Goal: Task Accomplishment & Management: Use online tool/utility

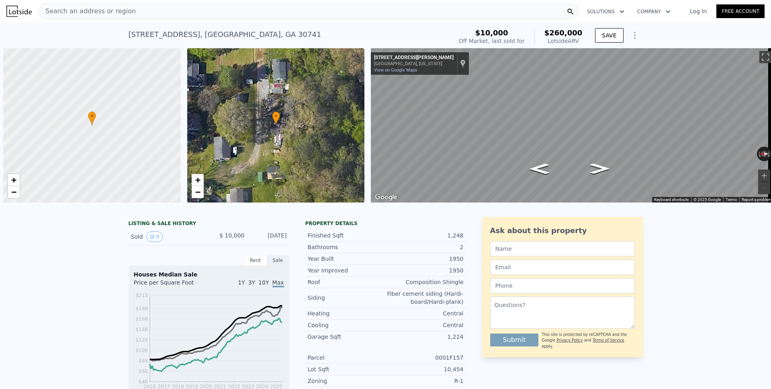
scroll to position [0, 3]
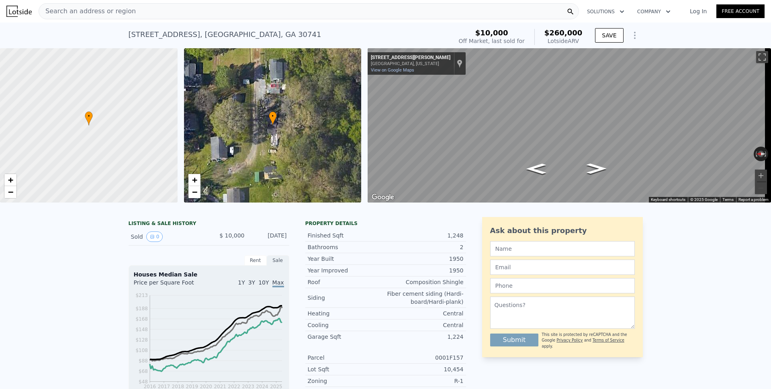
click at [109, 10] on span "Search an address or region" at bounding box center [87, 11] width 97 height 10
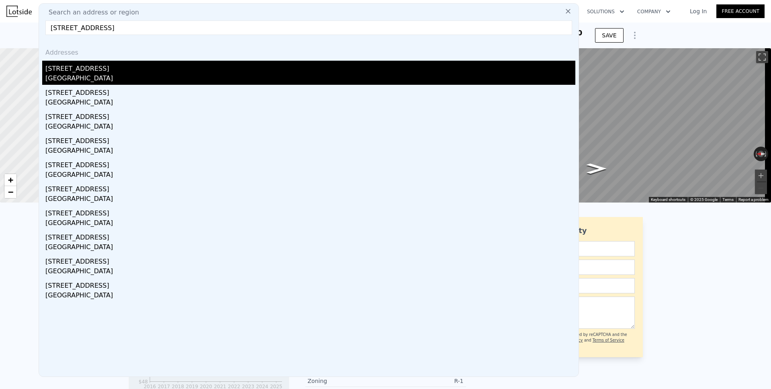
type input "[STREET_ADDRESS]"
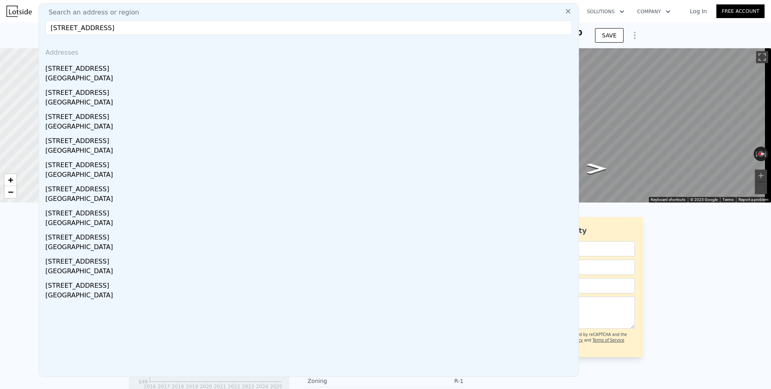
drag, startPoint x: 78, startPoint y: 73, endPoint x: 389, endPoint y: 37, distance: 313.1
click at [78, 74] on div "[GEOGRAPHIC_DATA]" at bounding box center [310, 79] width 530 height 11
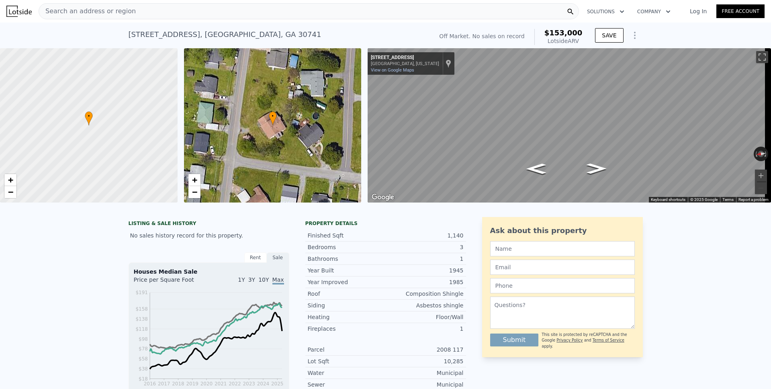
click at [633, 38] on icon "Show Options" at bounding box center [635, 36] width 10 height 10
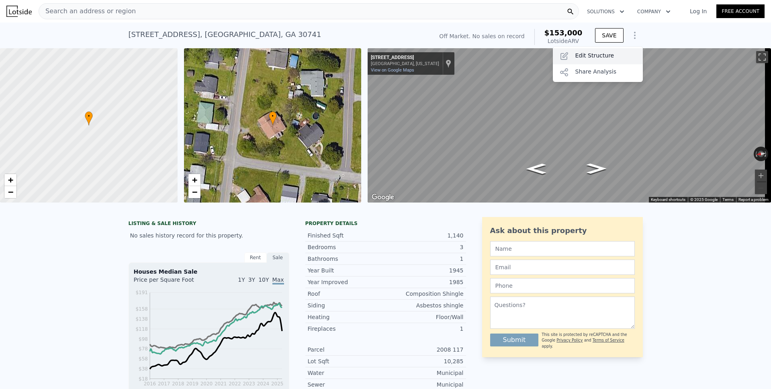
click at [596, 56] on div "Edit Structure" at bounding box center [598, 56] width 90 height 16
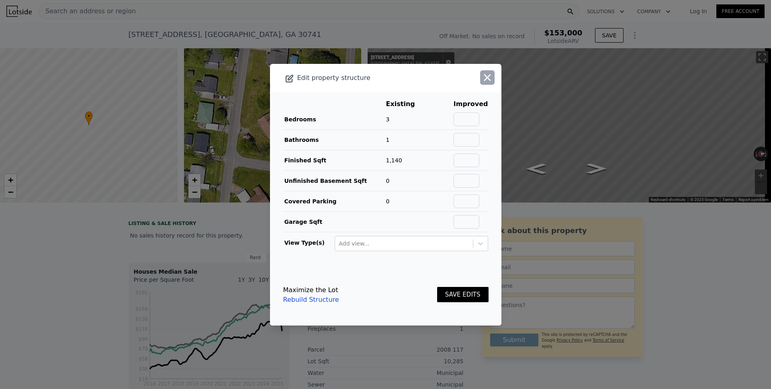
click at [482, 81] on icon "button" at bounding box center [487, 77] width 11 height 11
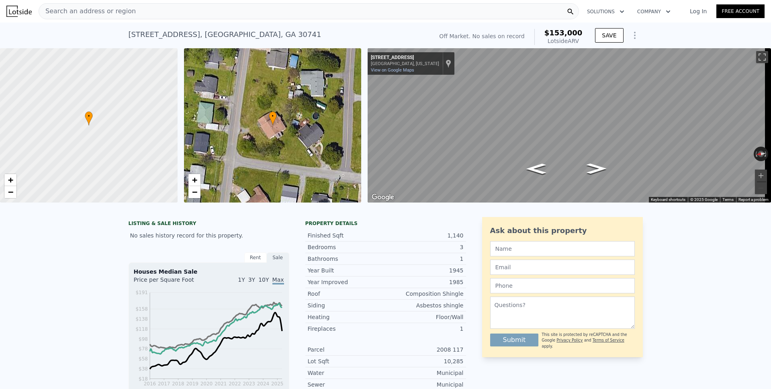
click at [99, 12] on span "Search an address or region" at bounding box center [87, 11] width 97 height 10
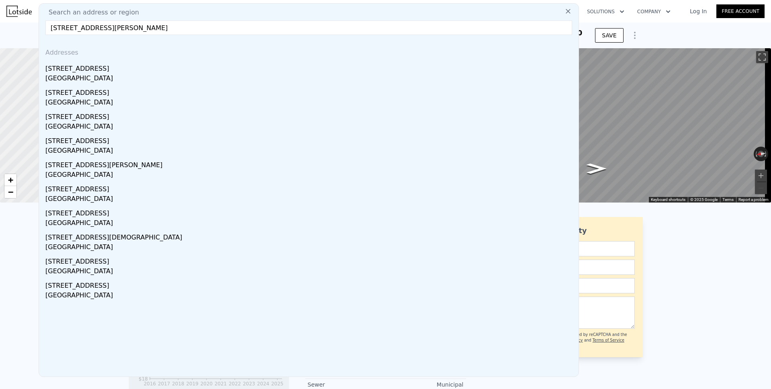
type input "[STREET_ADDRESS][PERSON_NAME]"
click at [84, 67] on div "[STREET_ADDRESS]" at bounding box center [310, 67] width 530 height 13
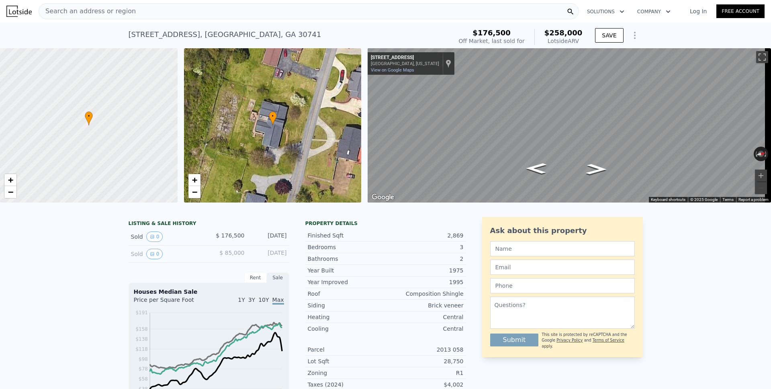
click at [631, 39] on icon "Show Options" at bounding box center [635, 36] width 10 height 10
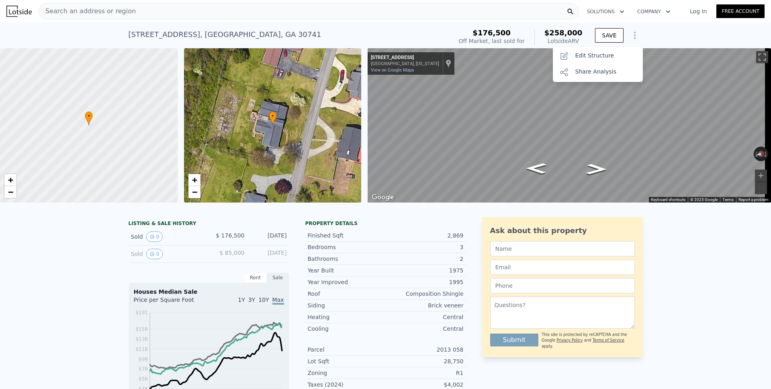
click at [608, 47] on div "Save Edit Structure Share Analysis" at bounding box center [598, 64] width 90 height 35
click at [604, 56] on div "Edit Structure" at bounding box center [598, 56] width 90 height 16
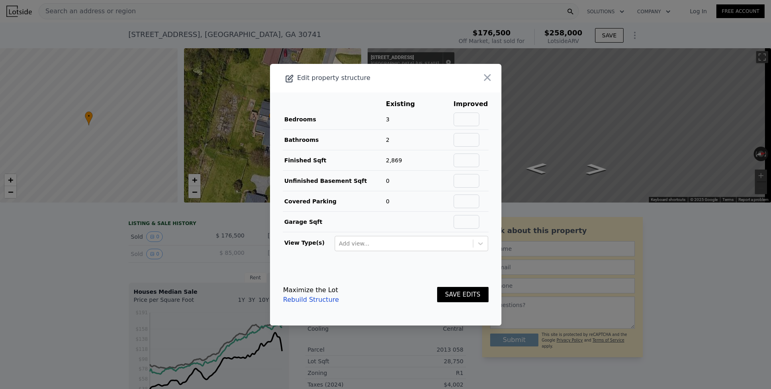
click at [482, 81] on icon "button" at bounding box center [487, 77] width 11 height 11
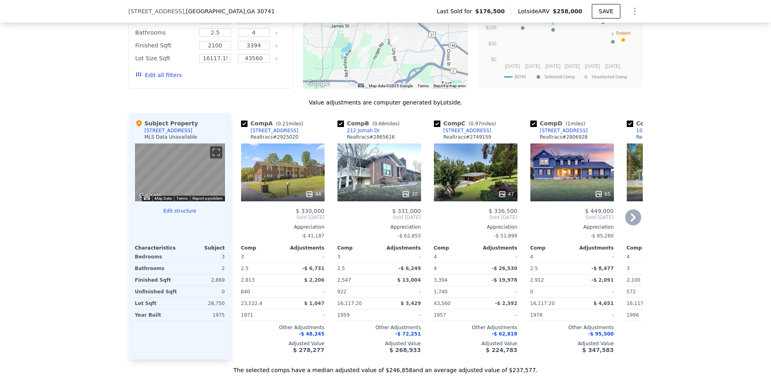
scroll to position [717, 0]
click at [397, 195] on div at bounding box center [380, 193] width 84 height 14
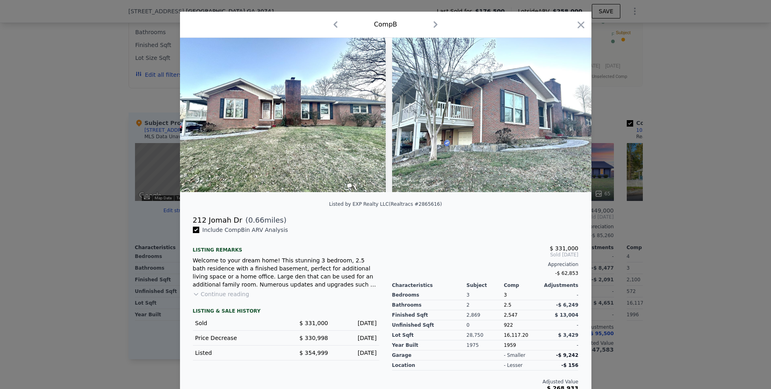
scroll to position [29, 0]
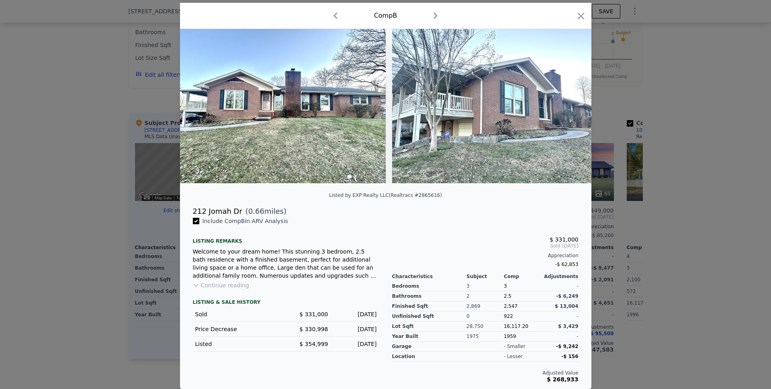
click at [237, 285] on button "Continue reading" at bounding box center [221, 285] width 57 height 8
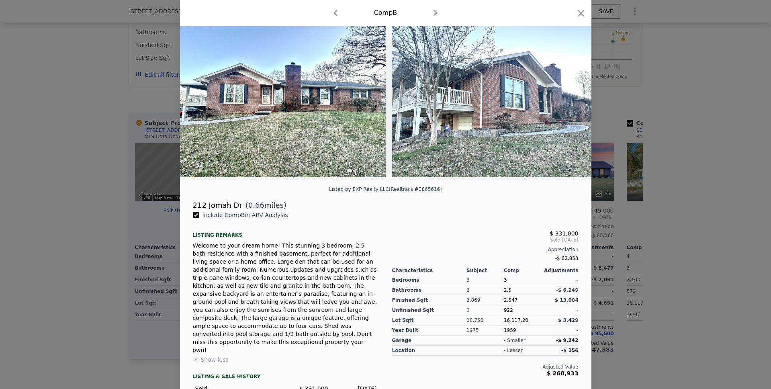
click at [577, 14] on icon "button" at bounding box center [580, 13] width 7 height 7
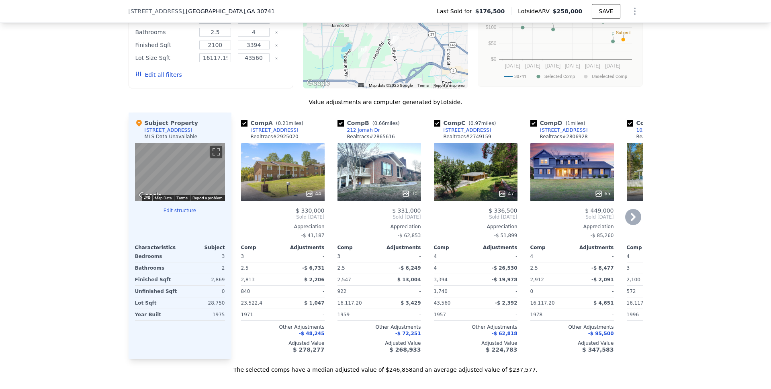
click at [434, 127] on input "checkbox" at bounding box center [437, 123] width 6 height 6
checkbox input "false"
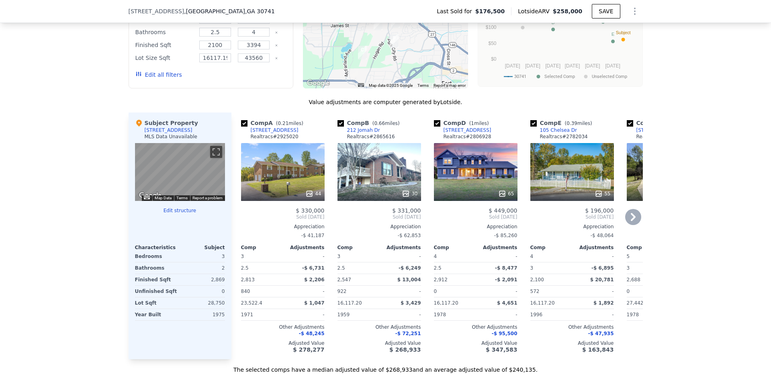
click at [464, 179] on div "65" at bounding box center [476, 172] width 84 height 58
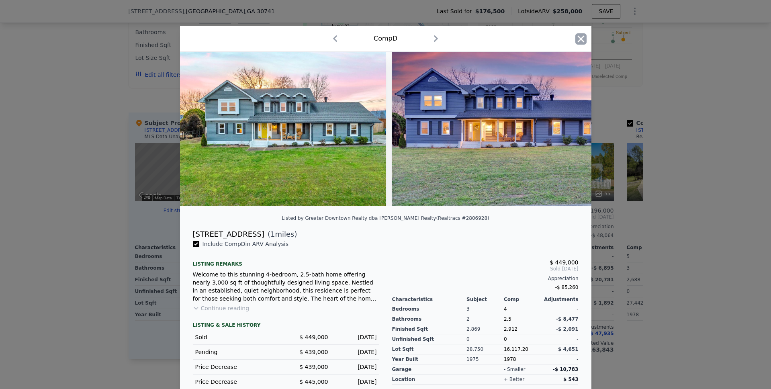
click at [576, 39] on icon "button" at bounding box center [580, 38] width 11 height 11
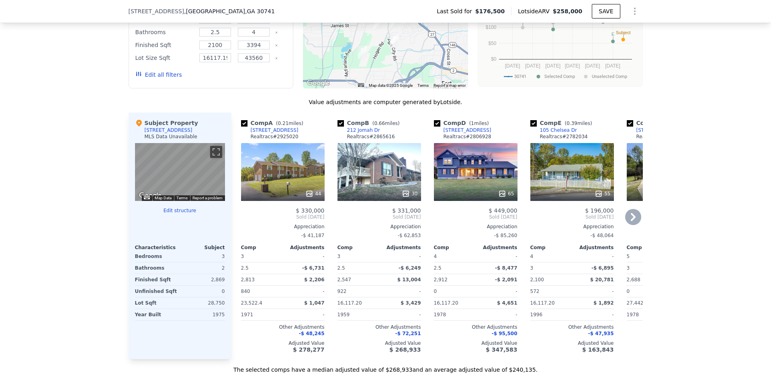
drag, startPoint x: 435, startPoint y: 130, endPoint x: 393, endPoint y: 142, distance: 43.5
click at [435, 127] on input "checkbox" at bounding box center [437, 123] width 6 height 6
checkbox input "false"
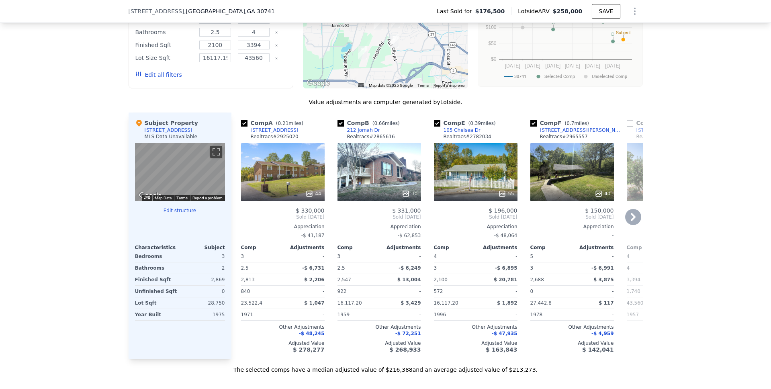
click at [531, 127] on input "checkbox" at bounding box center [533, 123] width 6 height 6
checkbox input "false"
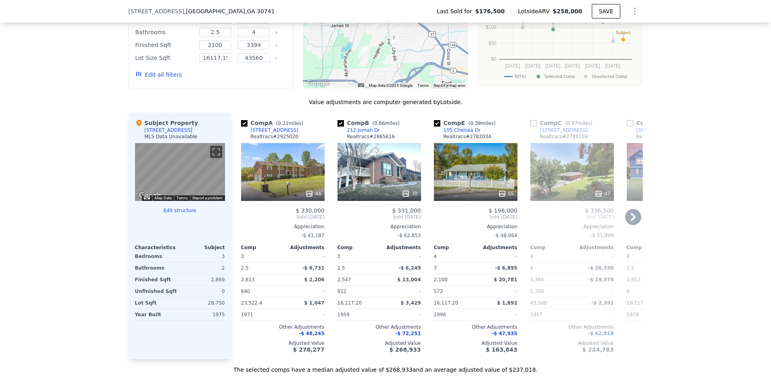
click at [435, 127] on input "checkbox" at bounding box center [437, 123] width 6 height 6
checkbox input "false"
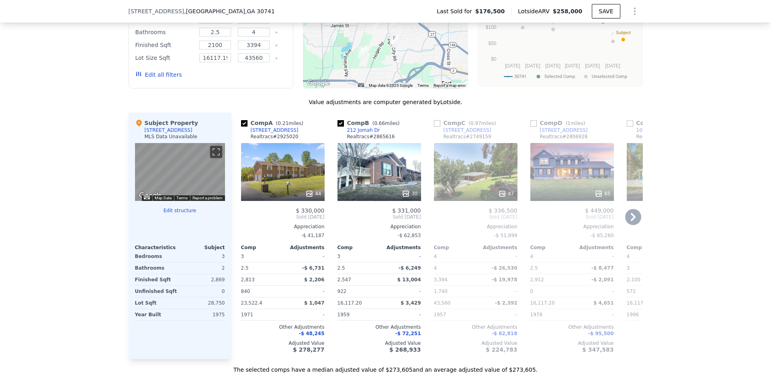
click at [532, 127] on input "checkbox" at bounding box center [533, 123] width 6 height 6
checkbox input "true"
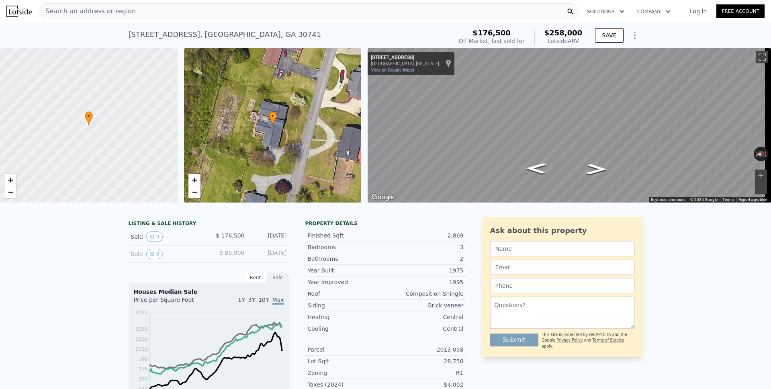
click at [78, 11] on span "Search an address or region" at bounding box center [87, 11] width 97 height 10
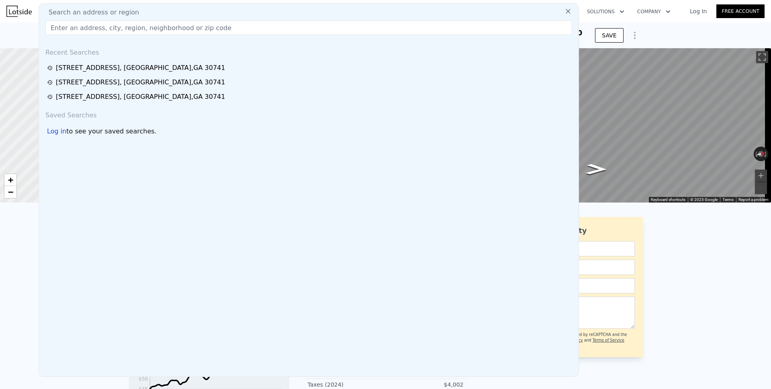
checkbox input "true"
click at [79, 12] on span "Search an address or region" at bounding box center [90, 13] width 97 height 10
click at [79, 27] on input "text" at bounding box center [308, 27] width 527 height 14
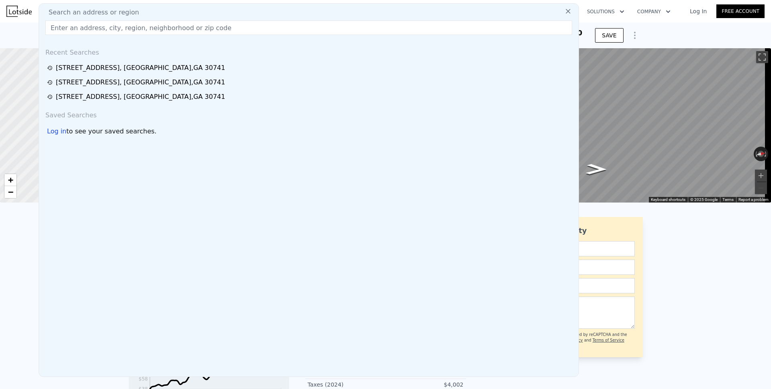
paste input "[STREET_ADDRESS]"
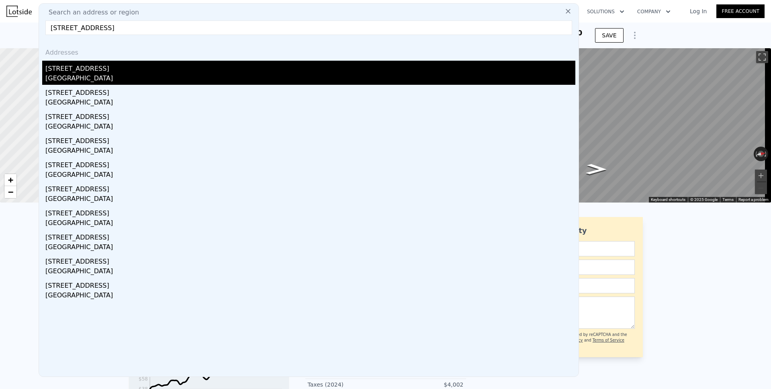
type input "[STREET_ADDRESS]"
click at [78, 70] on div "[STREET_ADDRESS]" at bounding box center [310, 67] width 530 height 13
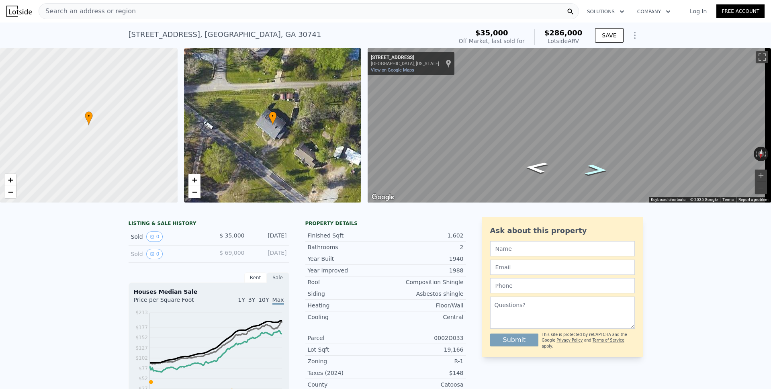
click at [600, 169] on icon "Go West, Brown Cir" at bounding box center [596, 170] width 42 height 16
click at [586, 170] on icon "Go West, Brown Cir" at bounding box center [596, 170] width 42 height 16
click at [592, 170] on icon "Go West, Maple Dr" at bounding box center [592, 173] width 55 height 19
click at [541, 163] on icon "Go East, Brown Cir" at bounding box center [540, 163] width 55 height 19
click at [630, 37] on icon "Show Options" at bounding box center [635, 36] width 10 height 10
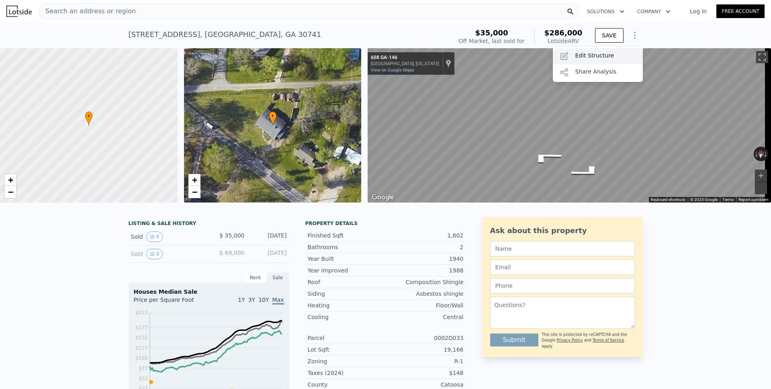
click at [607, 51] on div "Edit Structure" at bounding box center [598, 56] width 90 height 16
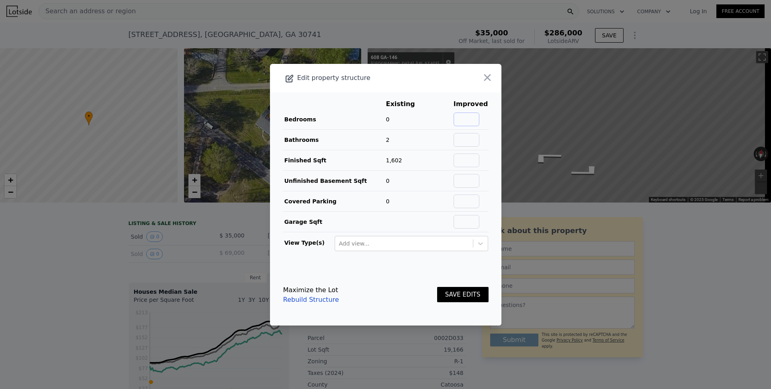
click at [465, 119] on input "text" at bounding box center [467, 120] width 26 height 14
type input "3"
click at [462, 162] on input "text" at bounding box center [467, 161] width 26 height 14
type input "1714"
click at [457, 294] on button "SAVE EDITS" at bounding box center [462, 295] width 51 height 16
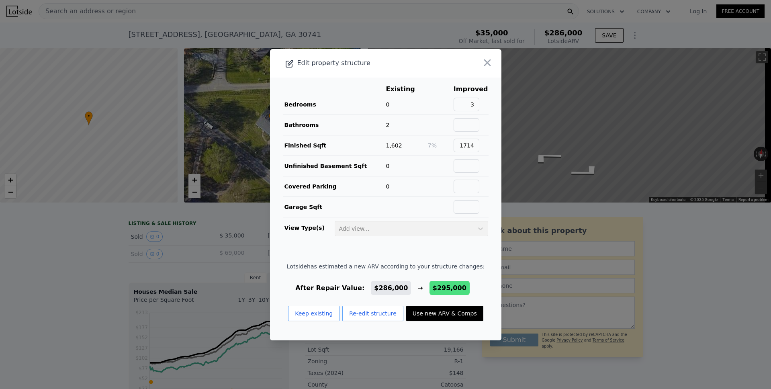
click at [442, 309] on button "Use new ARV & Comps" at bounding box center [444, 313] width 77 height 15
type input "1"
type input "$ 295,000"
type input "$ 239,602"
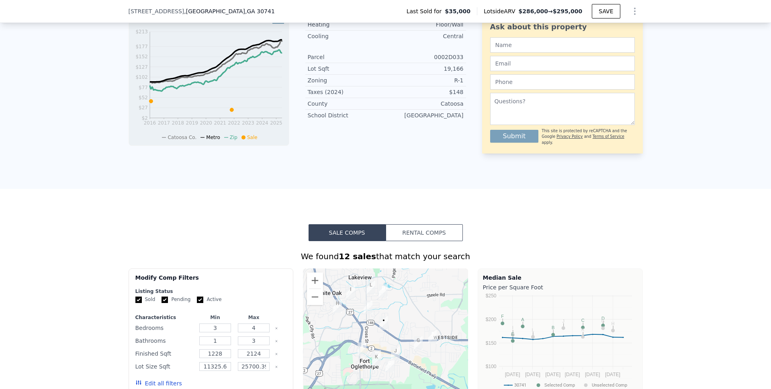
scroll to position [461, 0]
